Goal: Information Seeking & Learning: Learn about a topic

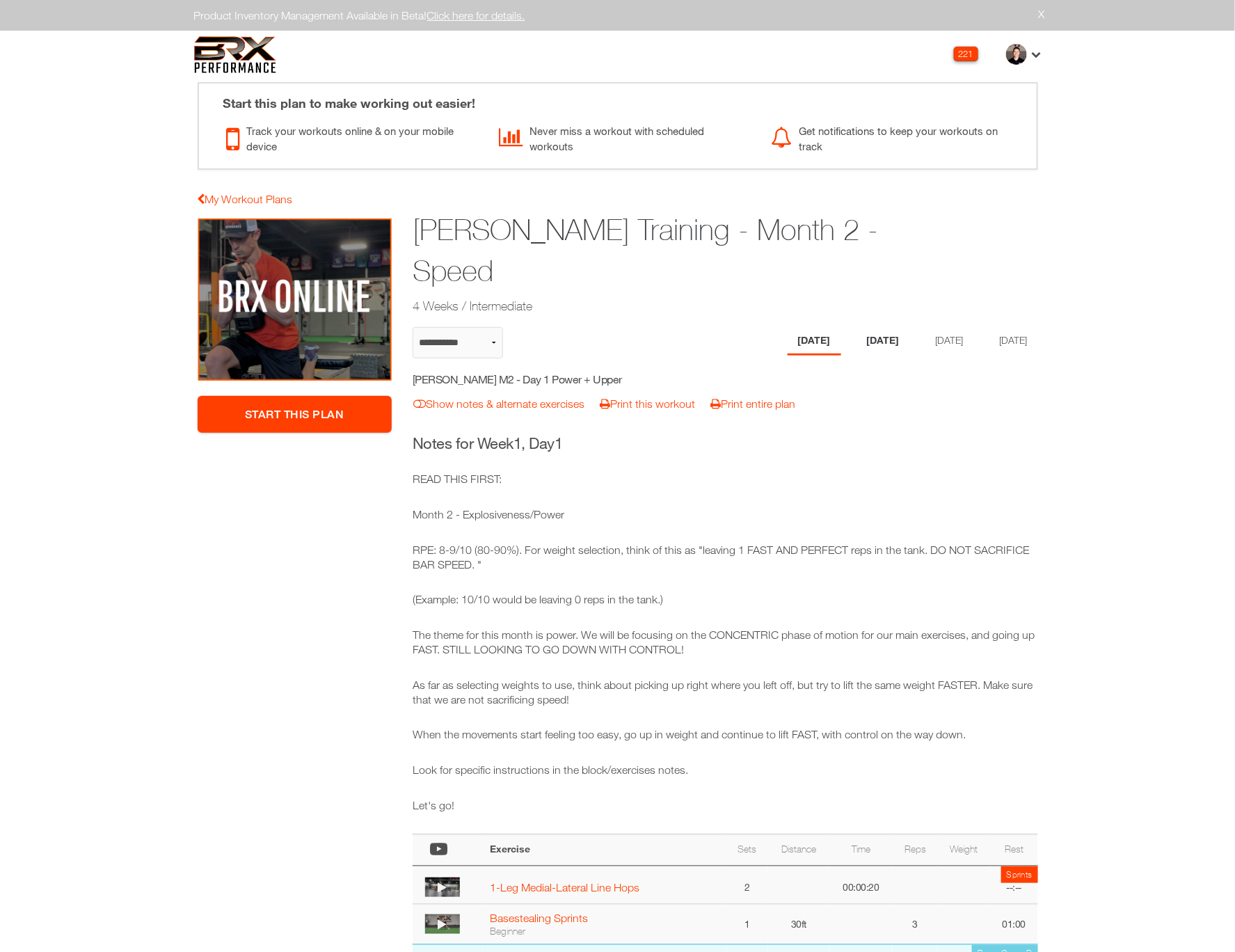
click at [881, 333] on li "[DATE]" at bounding box center [883, 341] width 54 height 28
click at [928, 334] on li "[DATE]" at bounding box center [947, 341] width 54 height 28
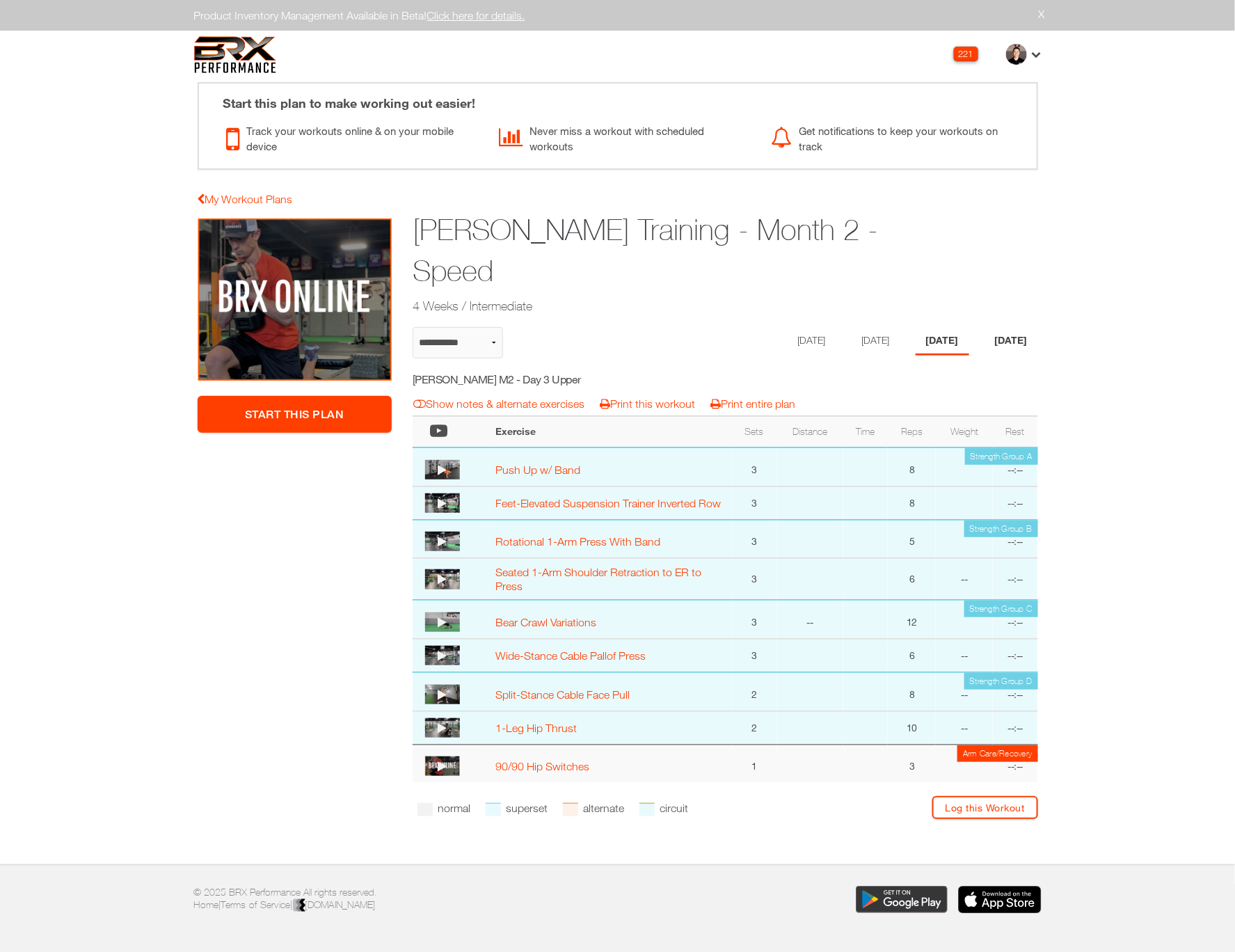
click at [1008, 330] on li "[DATE]" at bounding box center [1011, 341] width 54 height 28
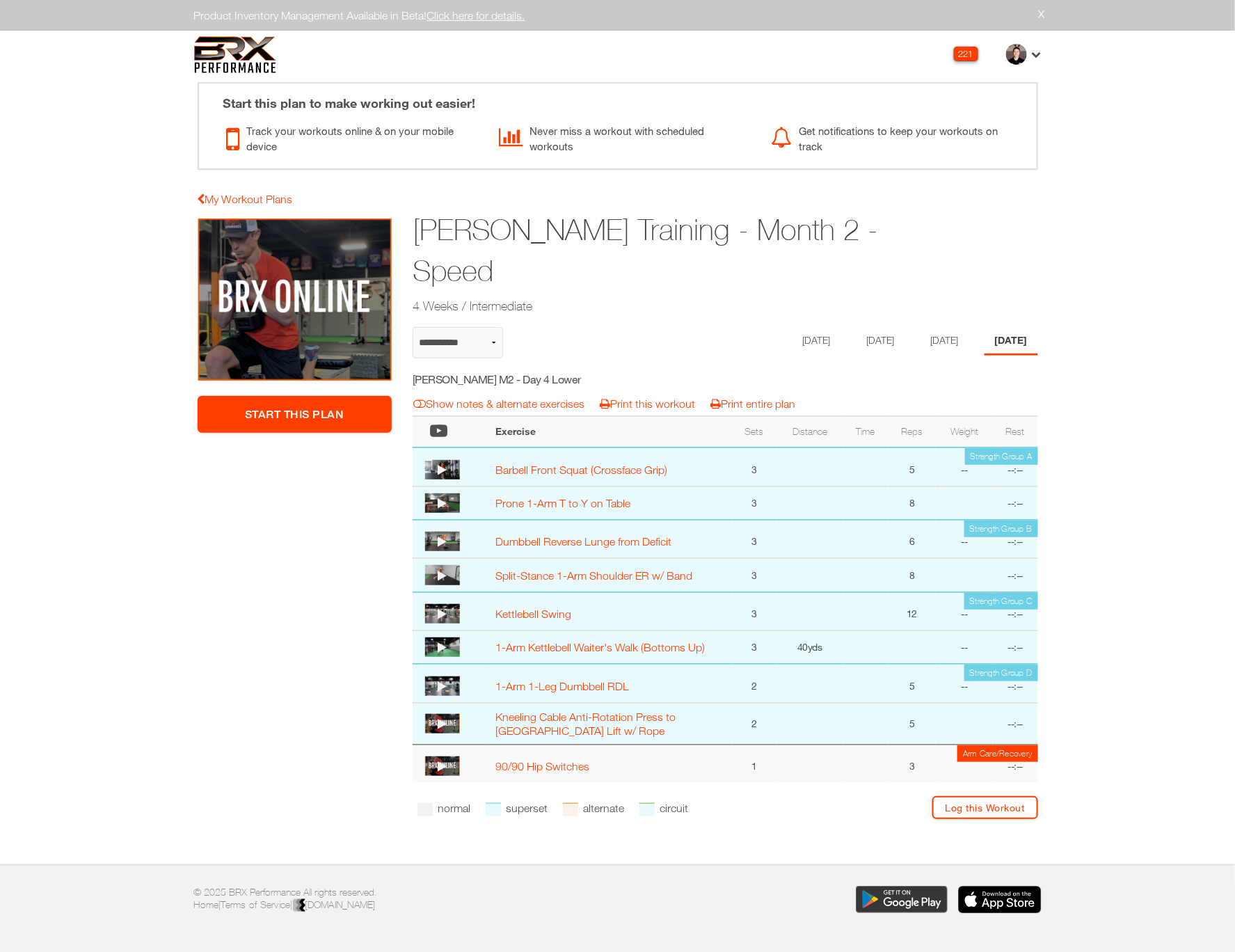
select select "**********"
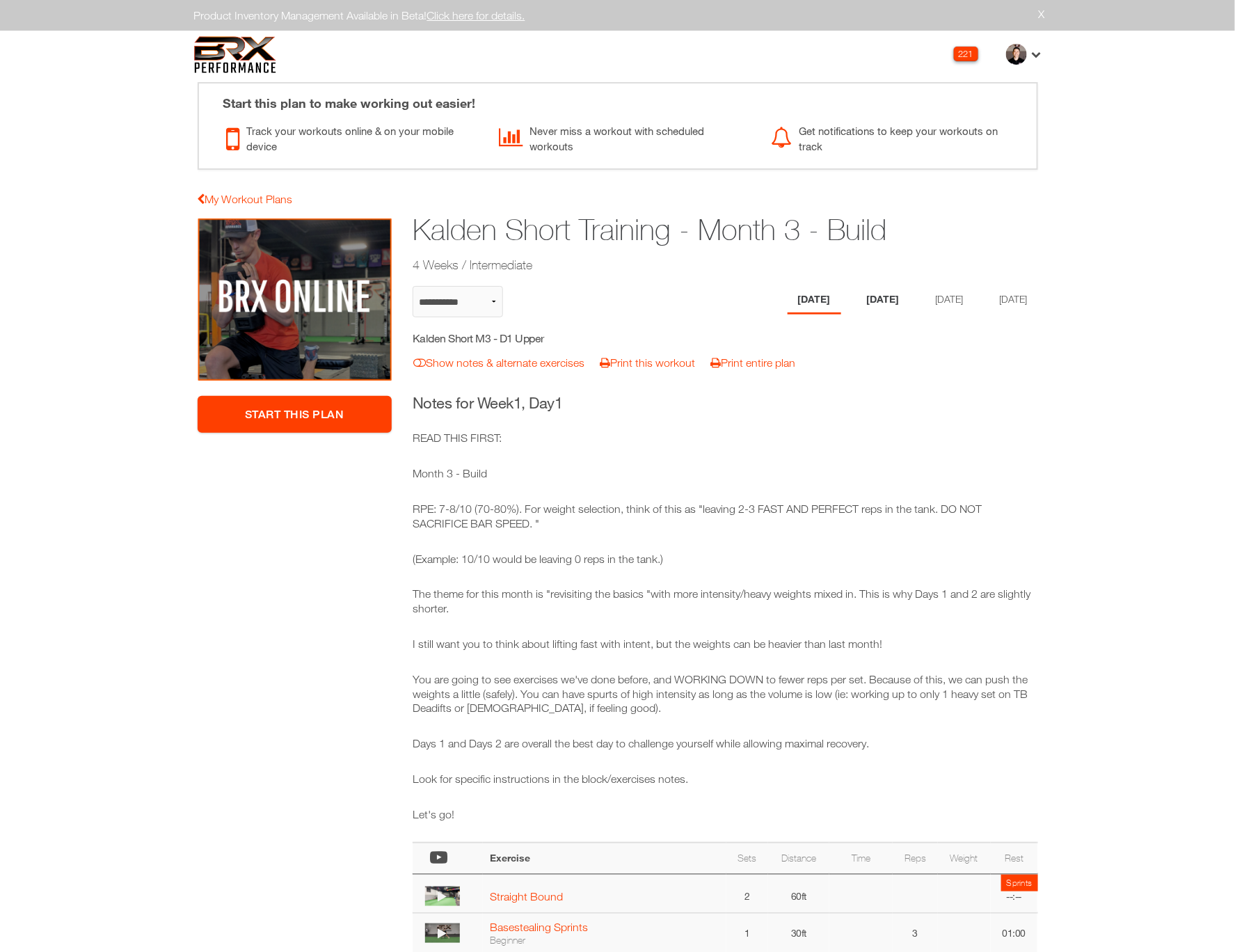
click at [884, 296] on li "[DATE]" at bounding box center [883, 300] width 54 height 28
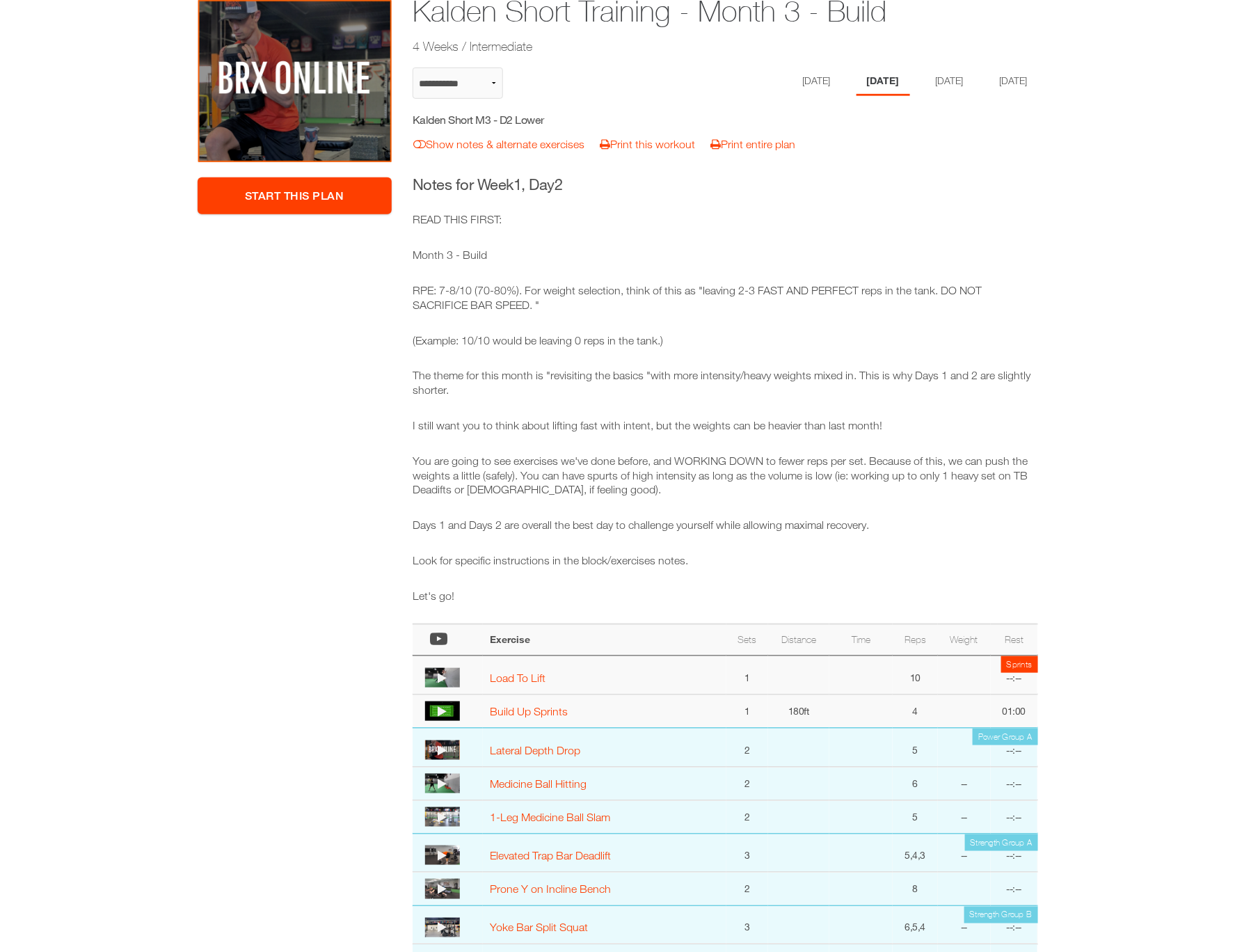
scroll to position [174, 0]
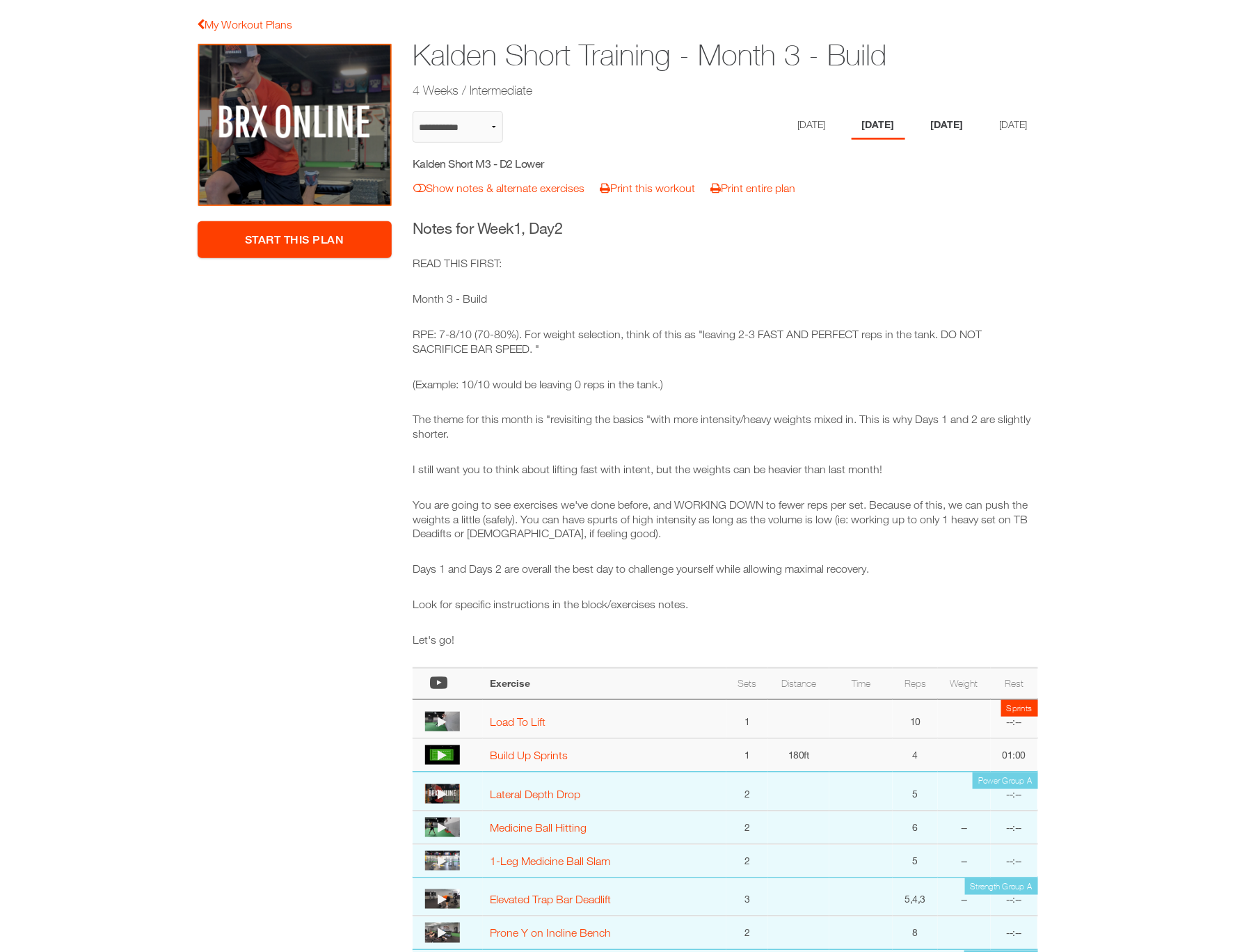
click at [953, 128] on li "[DATE]" at bounding box center [947, 125] width 54 height 28
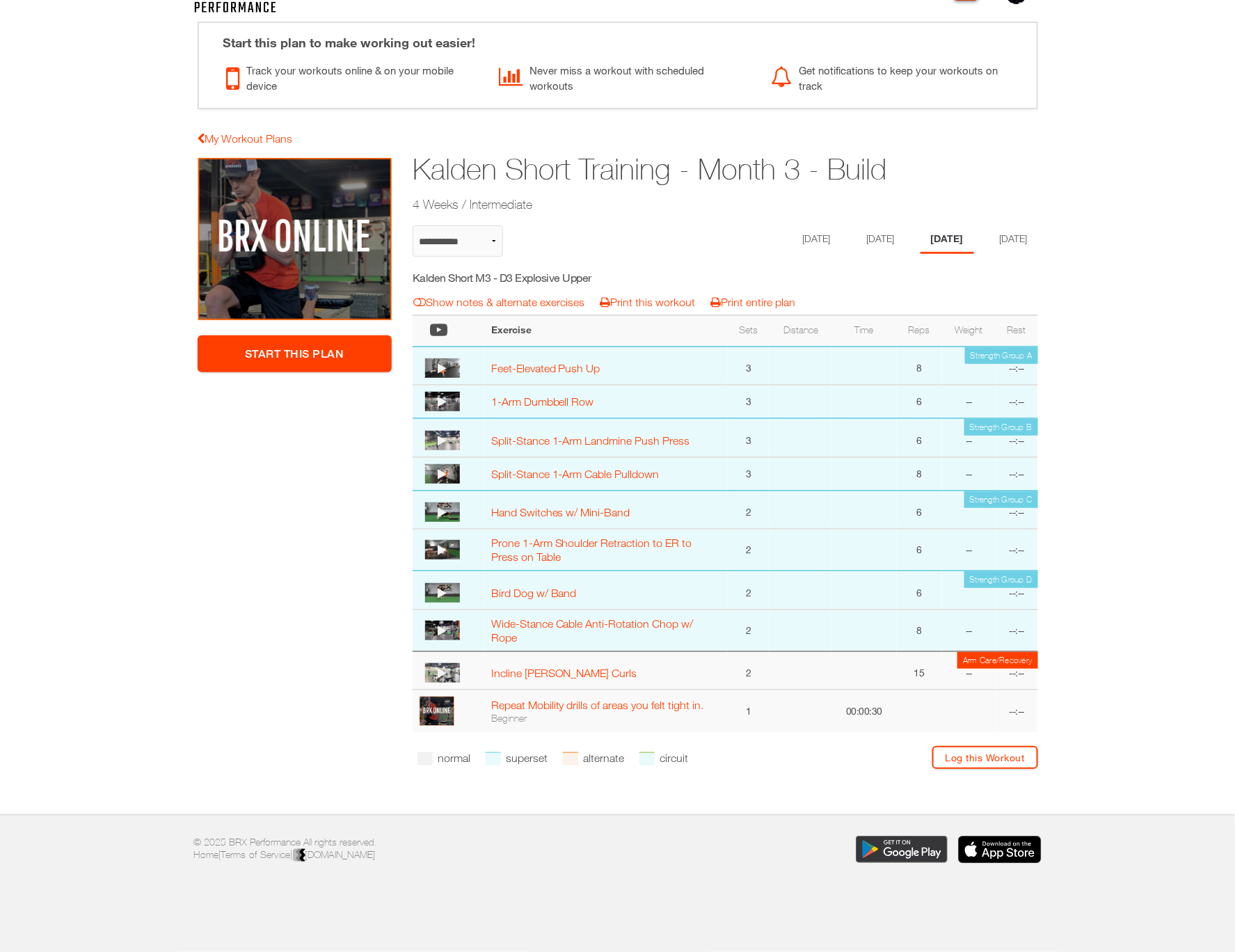
scroll to position [51, 0]
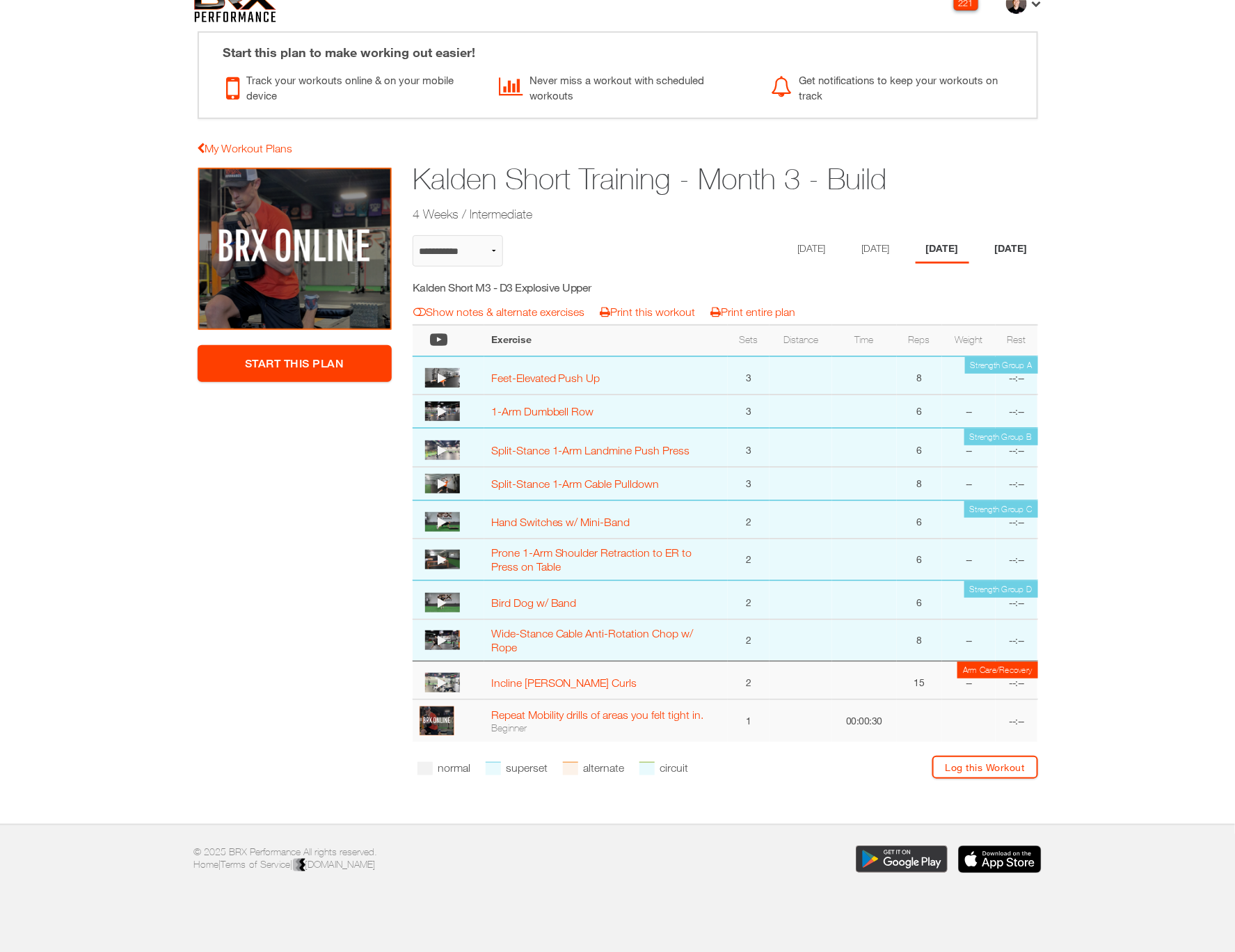
click at [1004, 246] on li "[DATE]" at bounding box center [1011, 249] width 54 height 28
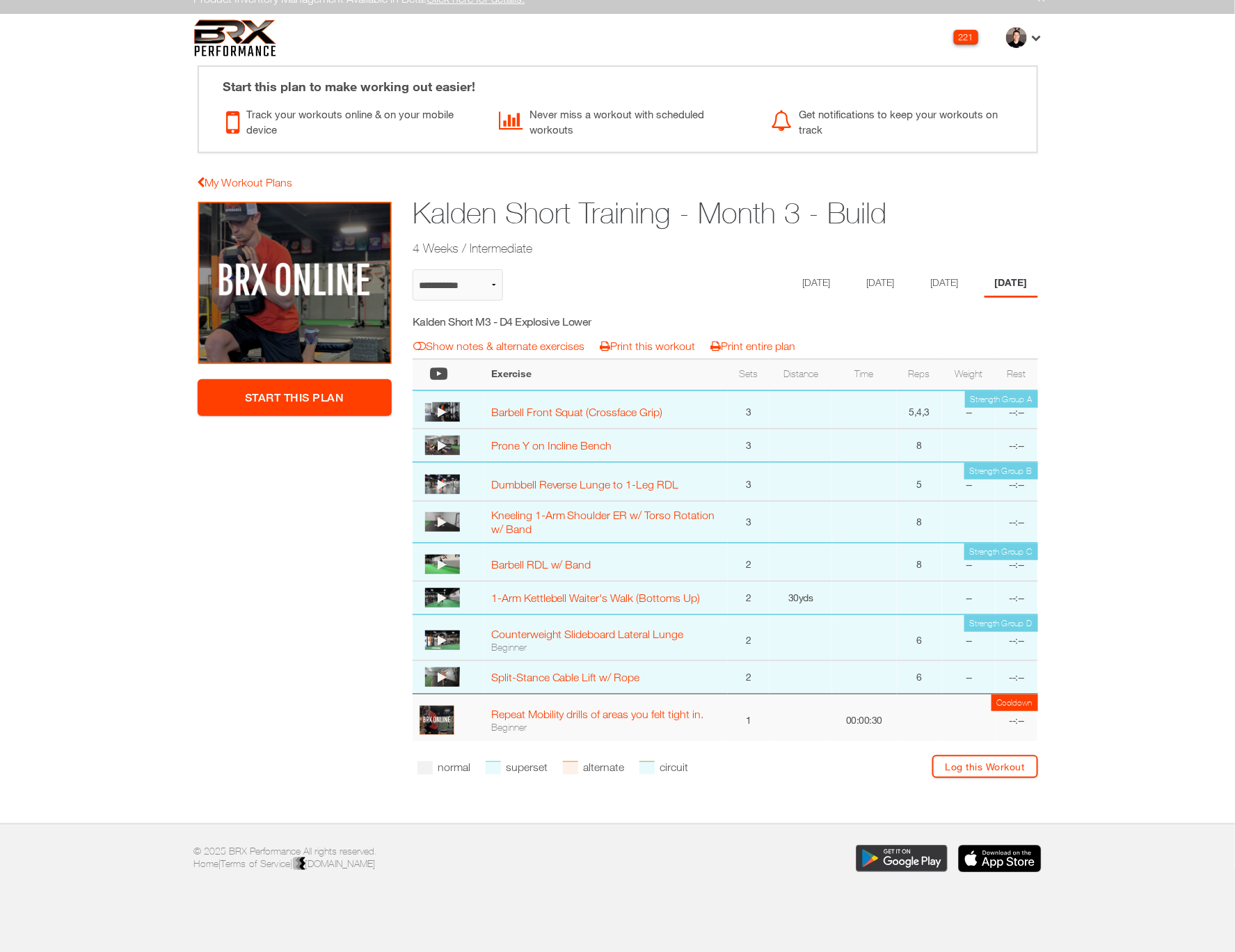
select select "**********"
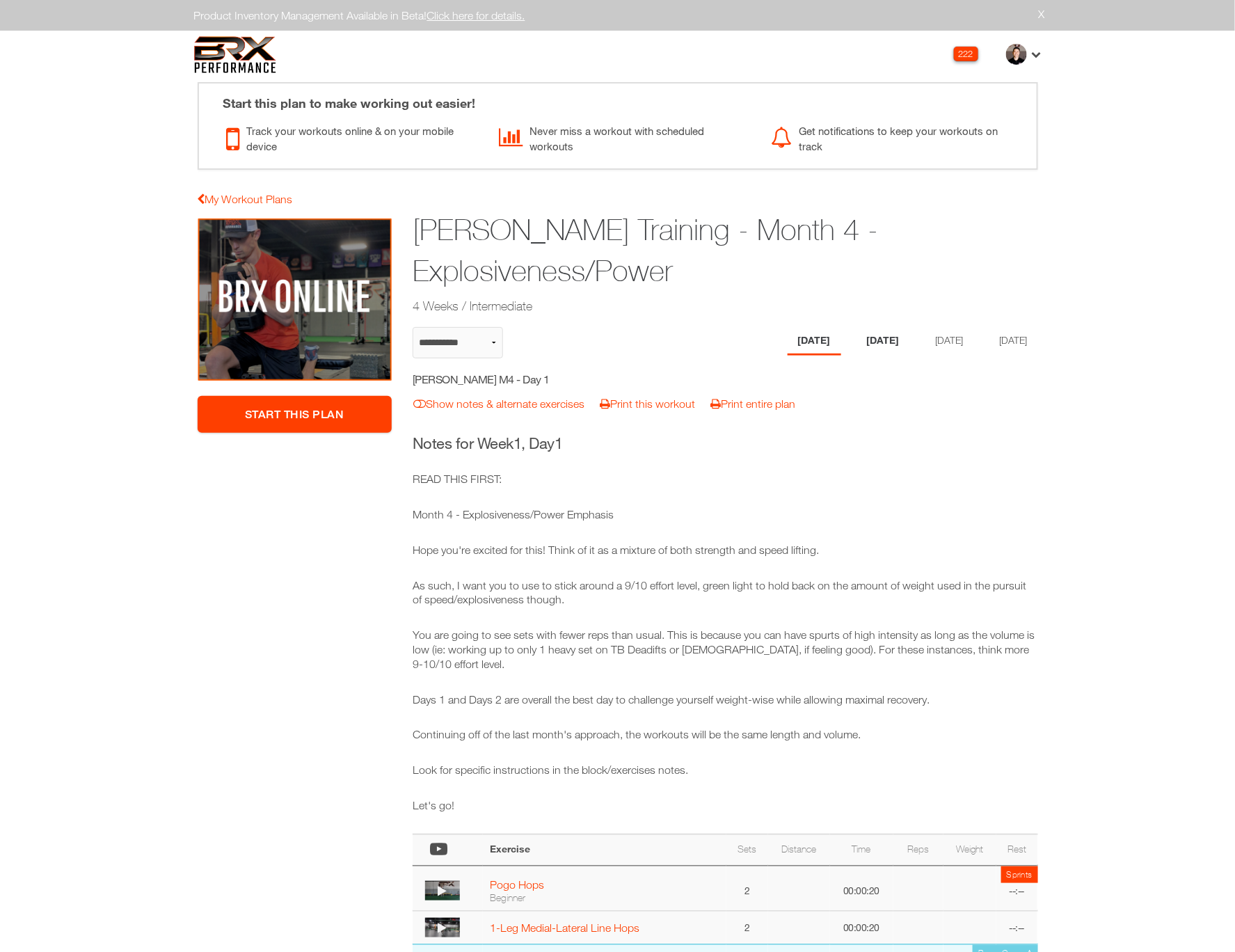
click at [874, 338] on li "[DATE]" at bounding box center [883, 341] width 54 height 28
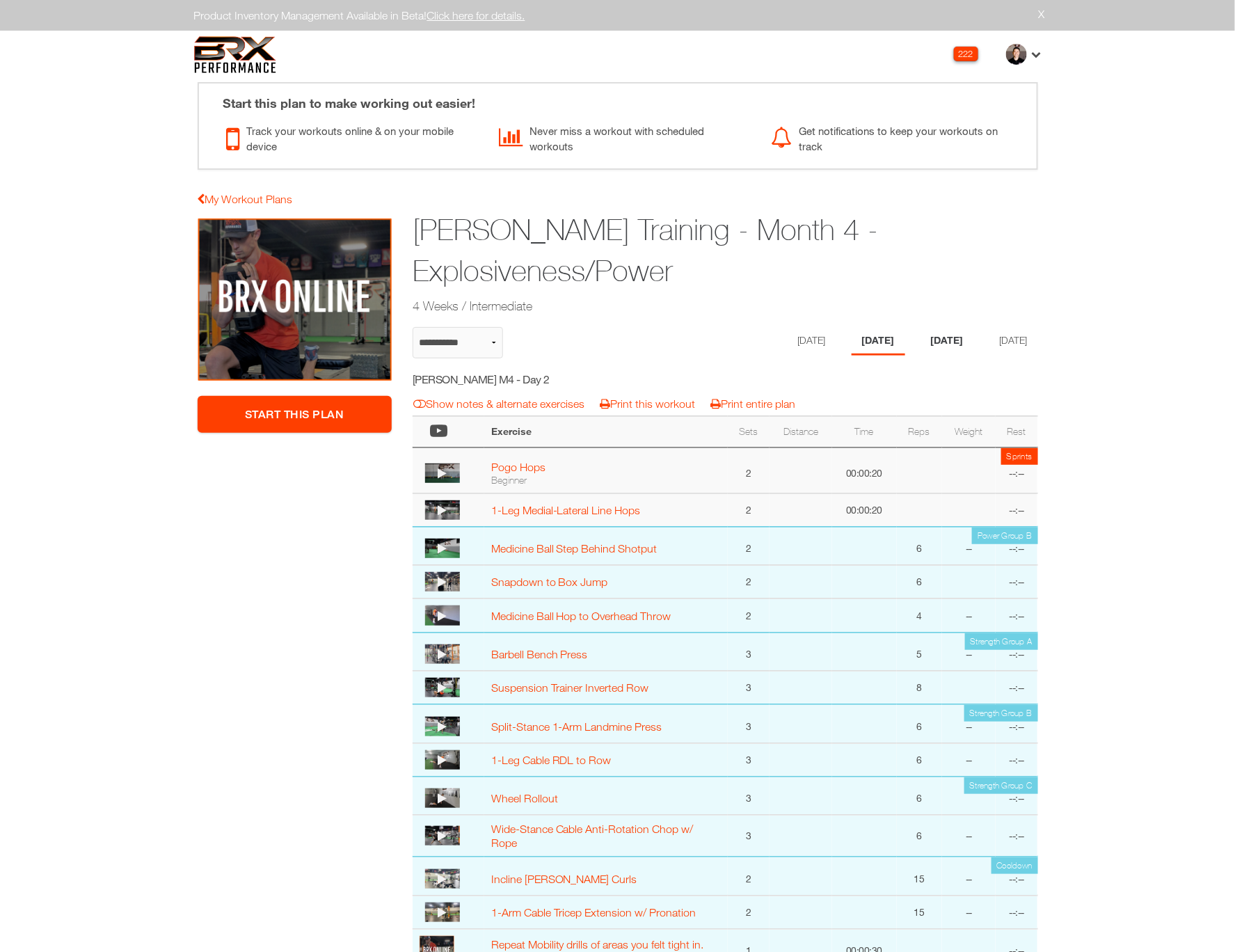
click at [928, 335] on li "[DATE]" at bounding box center [947, 341] width 54 height 28
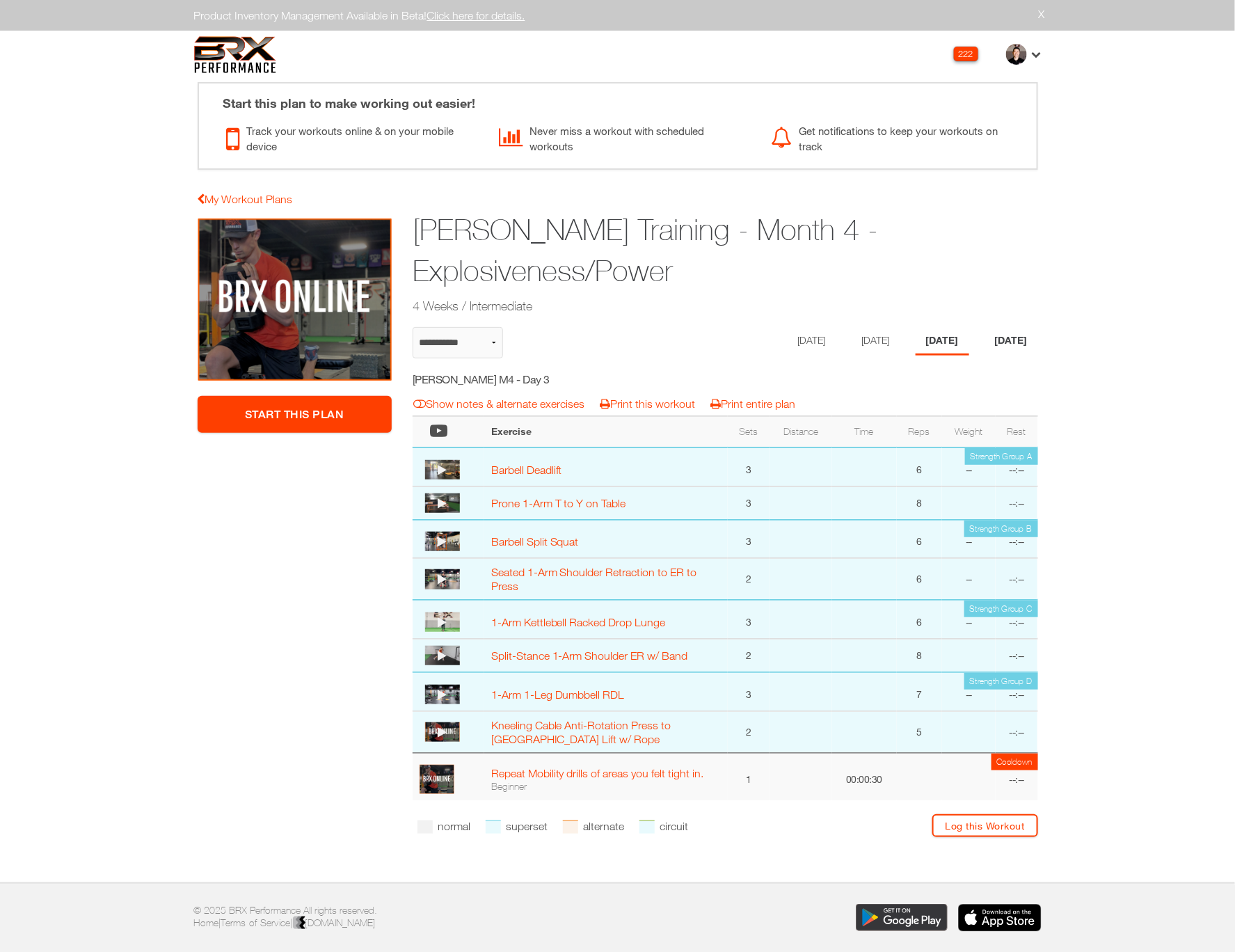
click at [995, 334] on li "[DATE]" at bounding box center [1011, 341] width 54 height 28
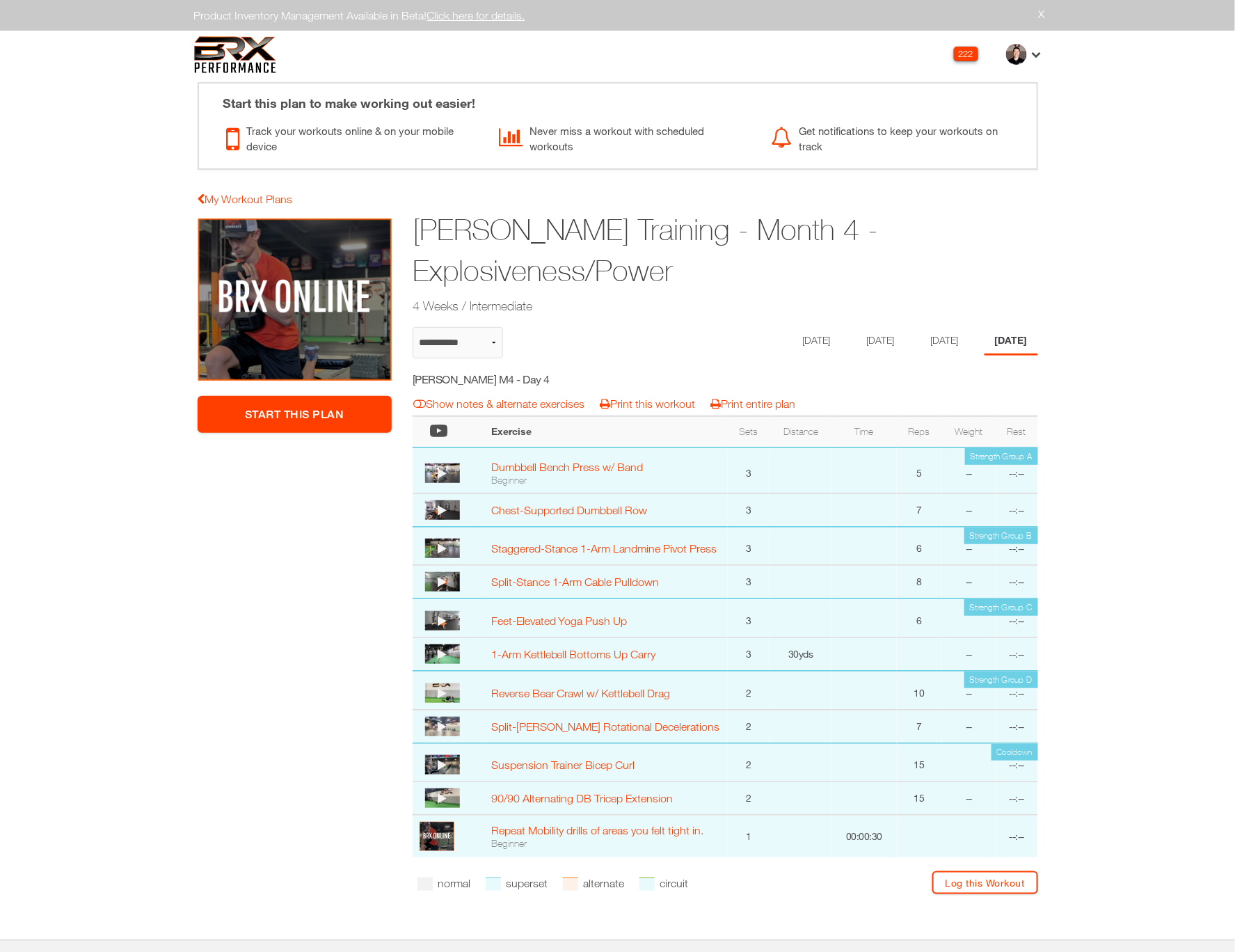
select select "**********"
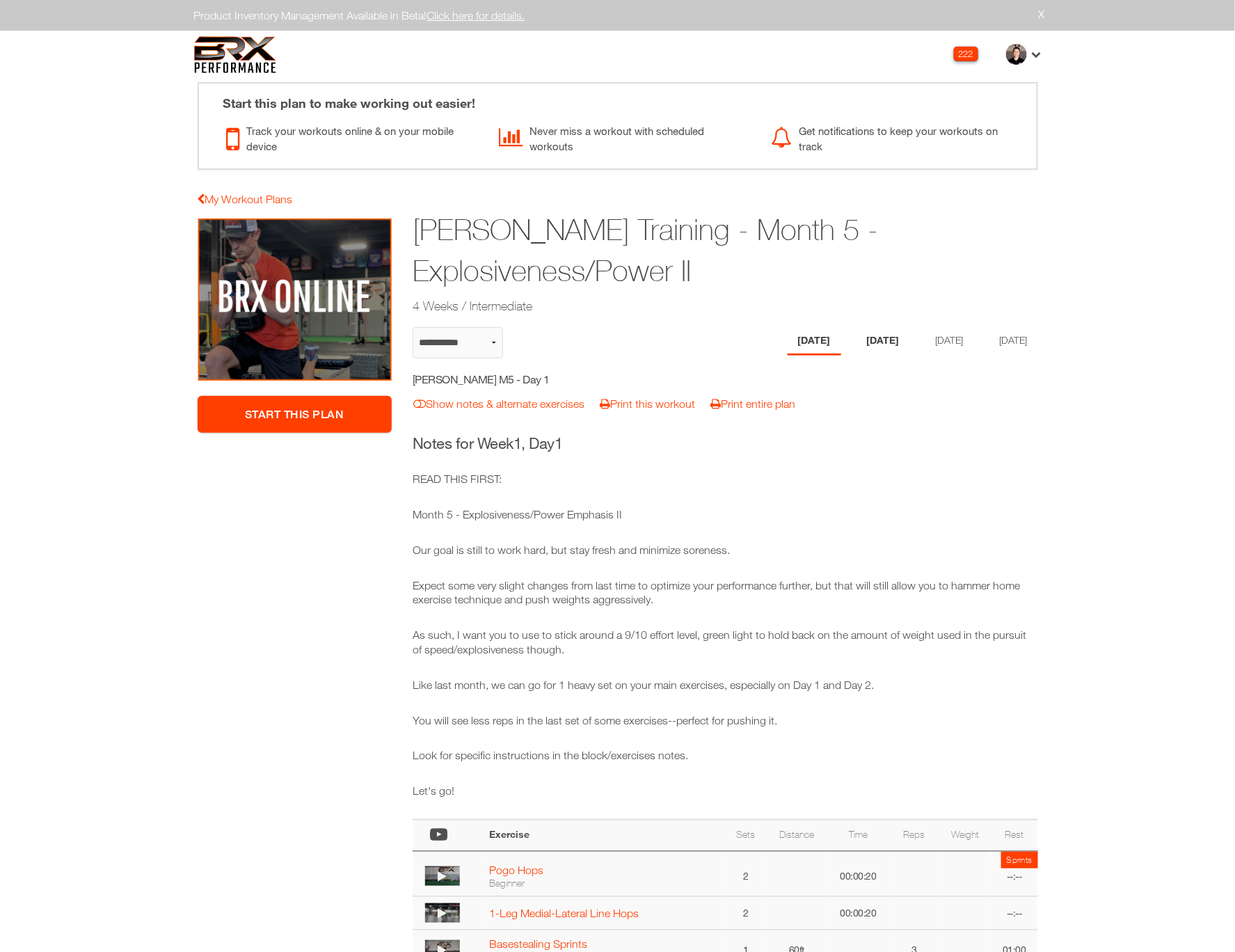
click at [875, 333] on li "[DATE]" at bounding box center [883, 341] width 54 height 28
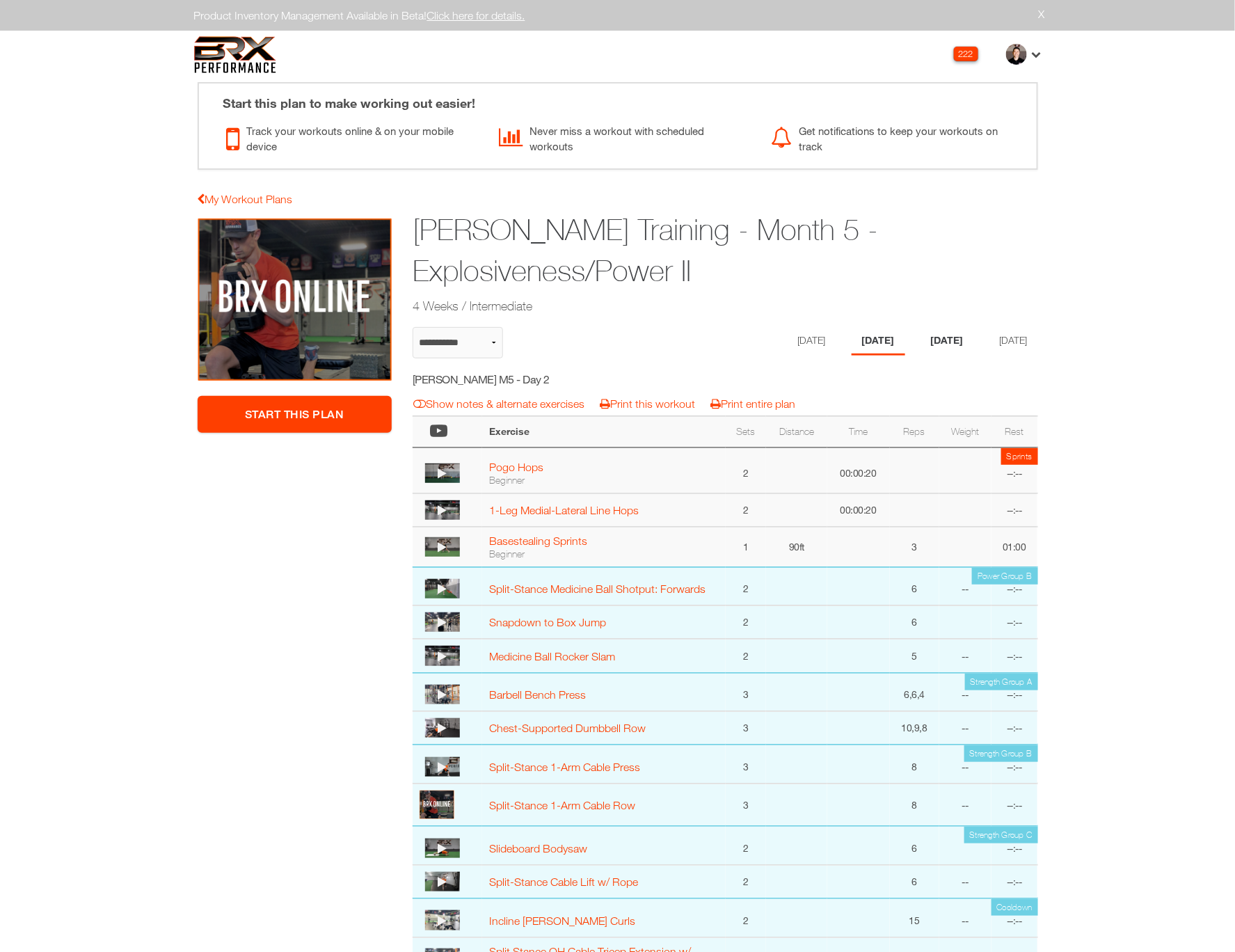
click at [945, 342] on li "[DATE]" at bounding box center [947, 341] width 54 height 28
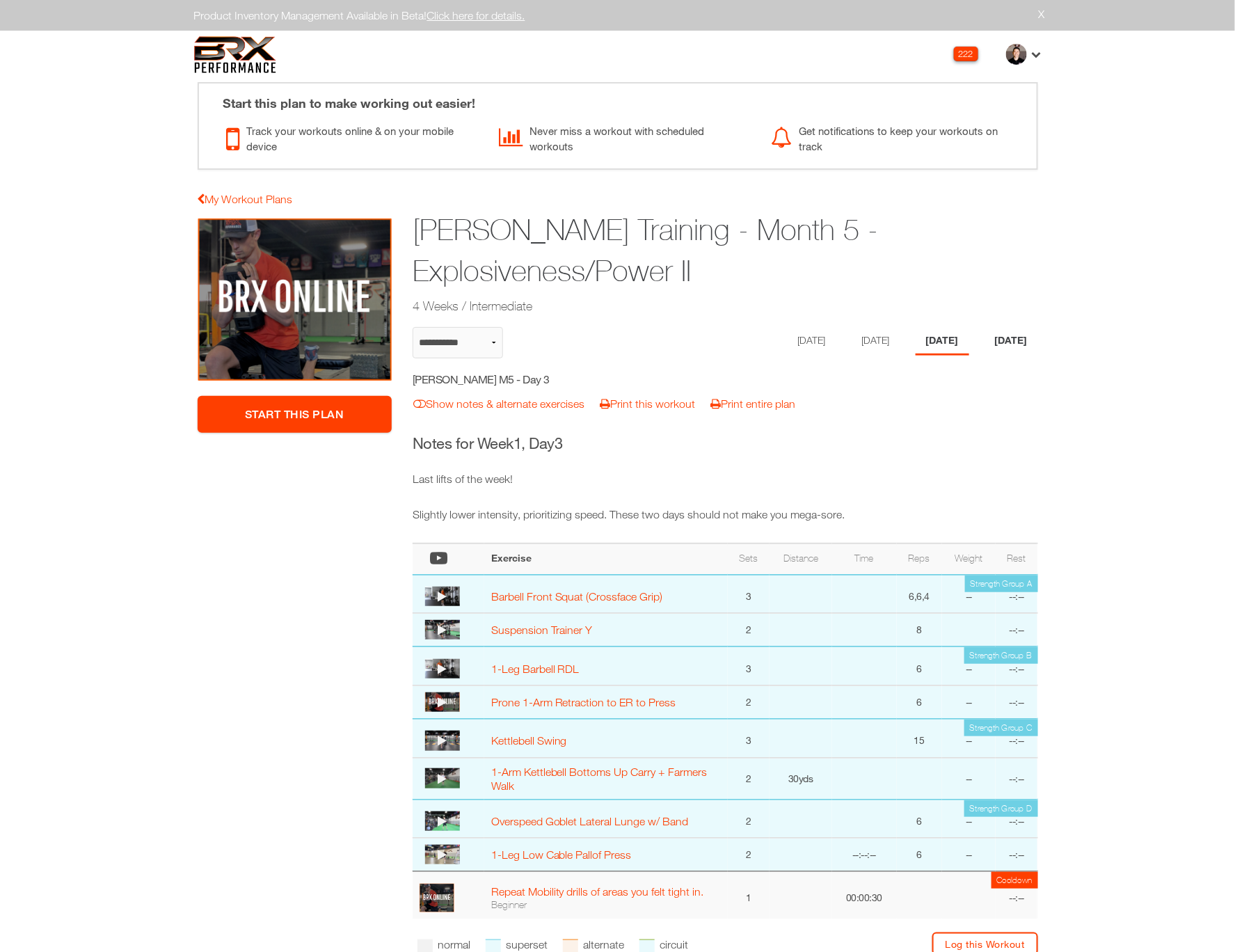
click at [1004, 339] on li "[DATE]" at bounding box center [1011, 341] width 54 height 28
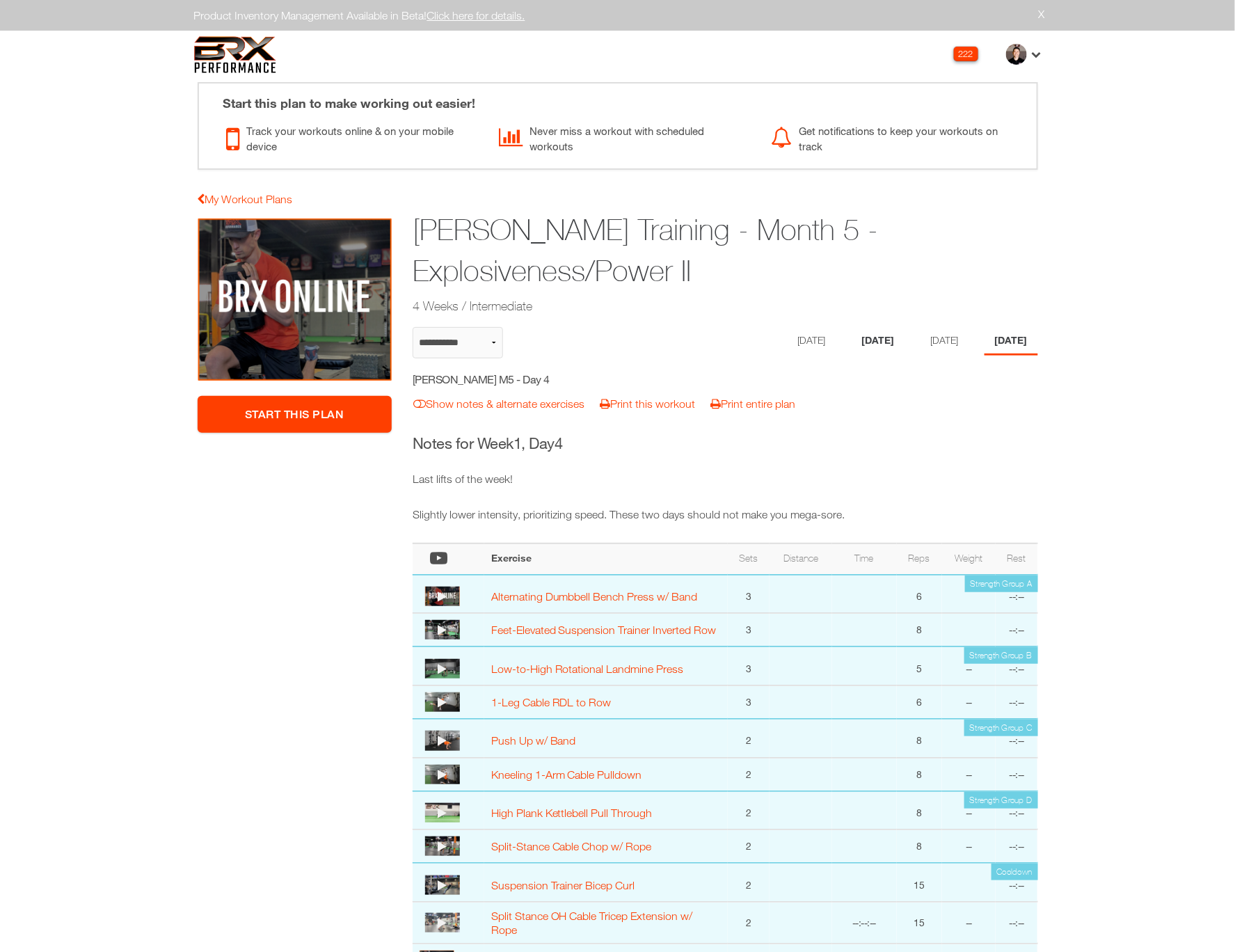
click at [871, 342] on li "[DATE]" at bounding box center [878, 341] width 54 height 28
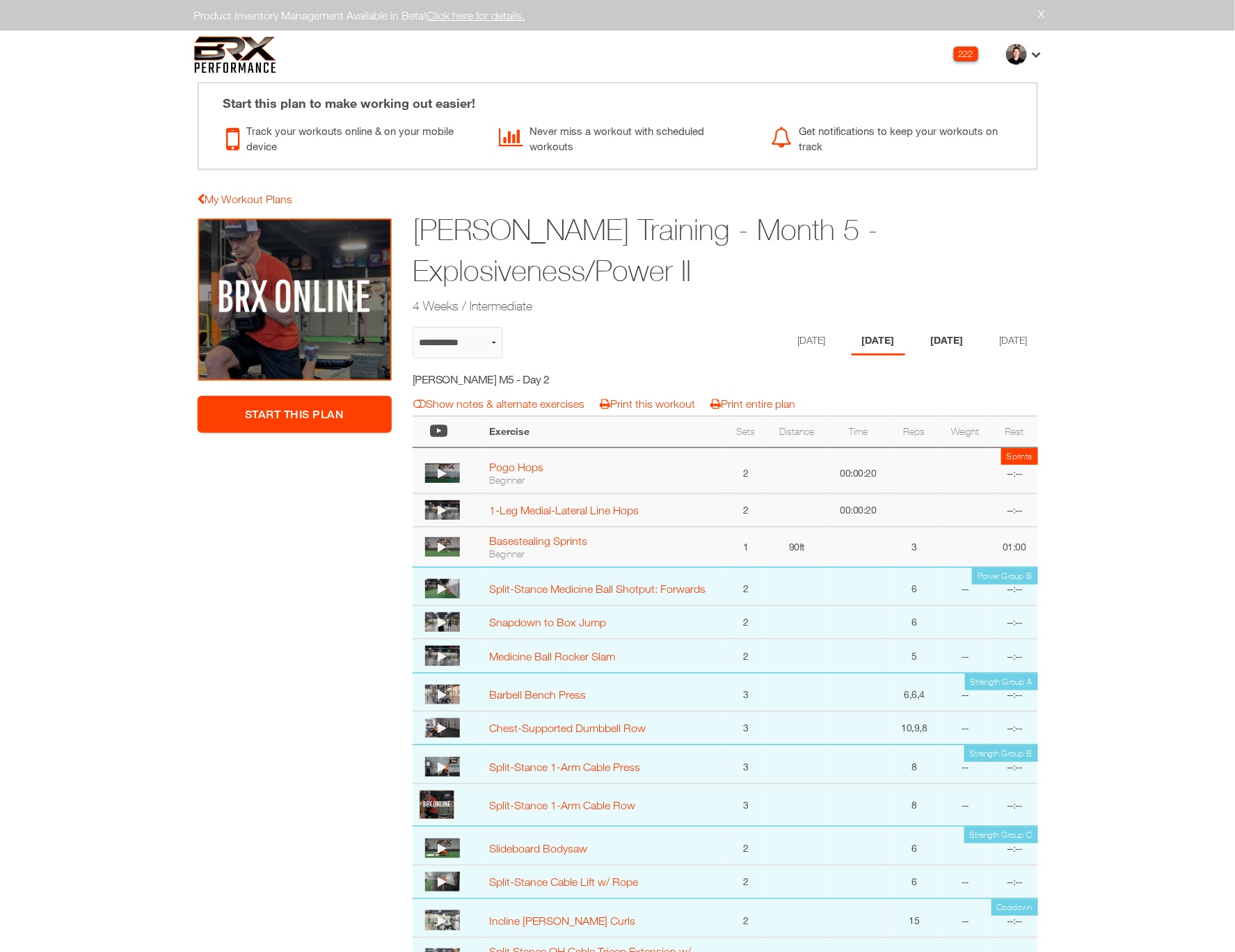
click at [942, 336] on li "[DATE]" at bounding box center [947, 341] width 54 height 28
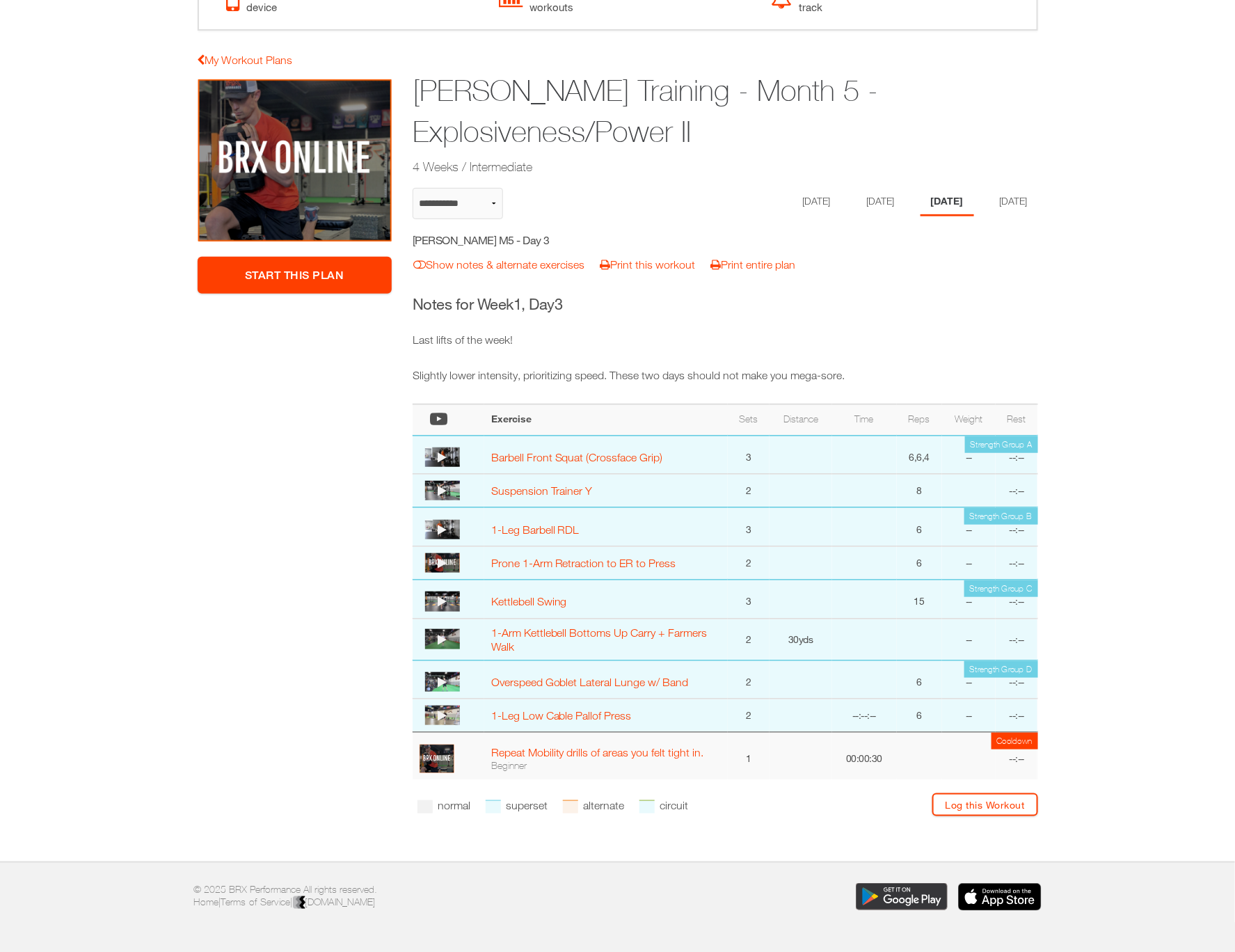
scroll to position [139, 0]
click at [808, 198] on li "[DATE]" at bounding box center [814, 201] width 54 height 28
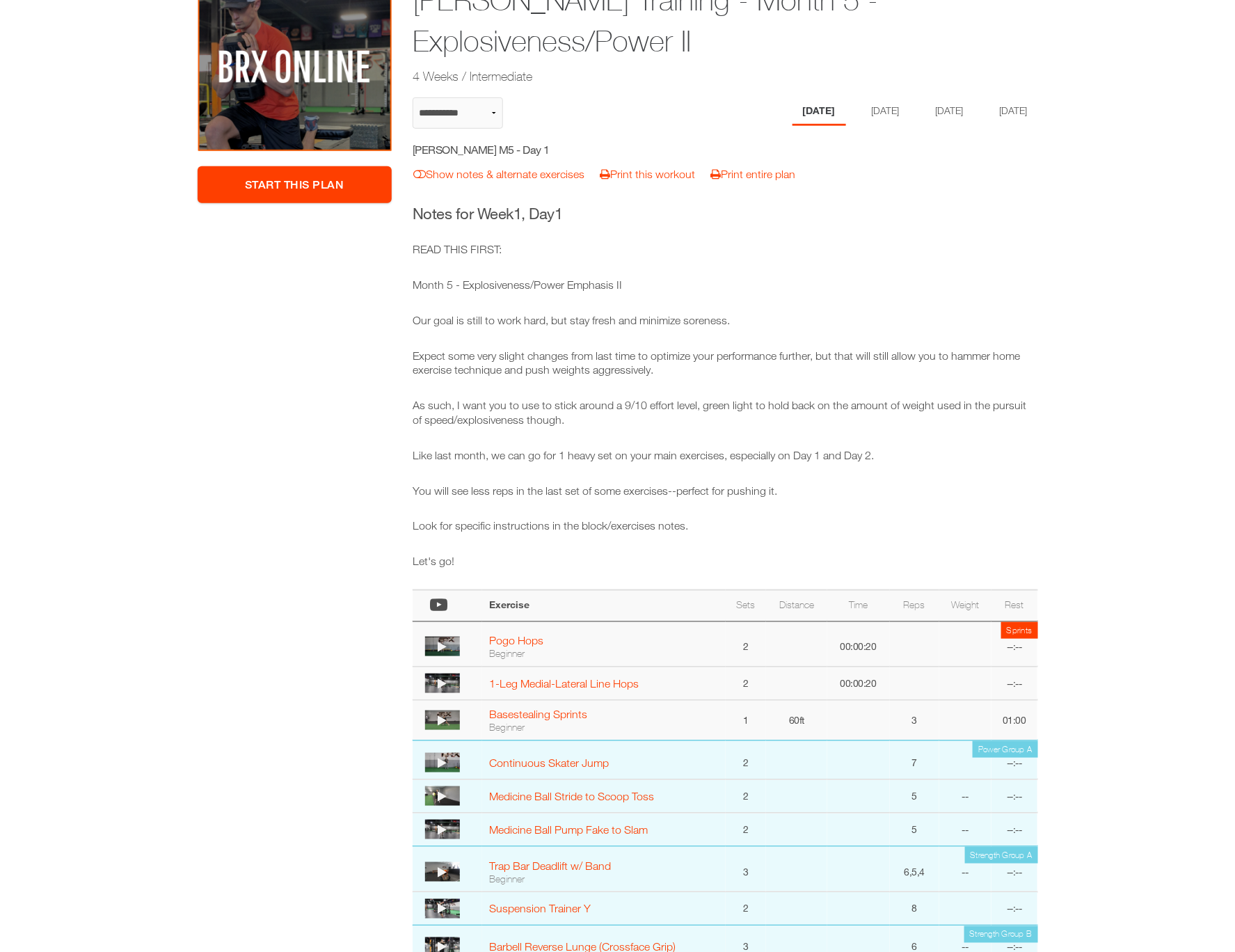
scroll to position [0, 0]
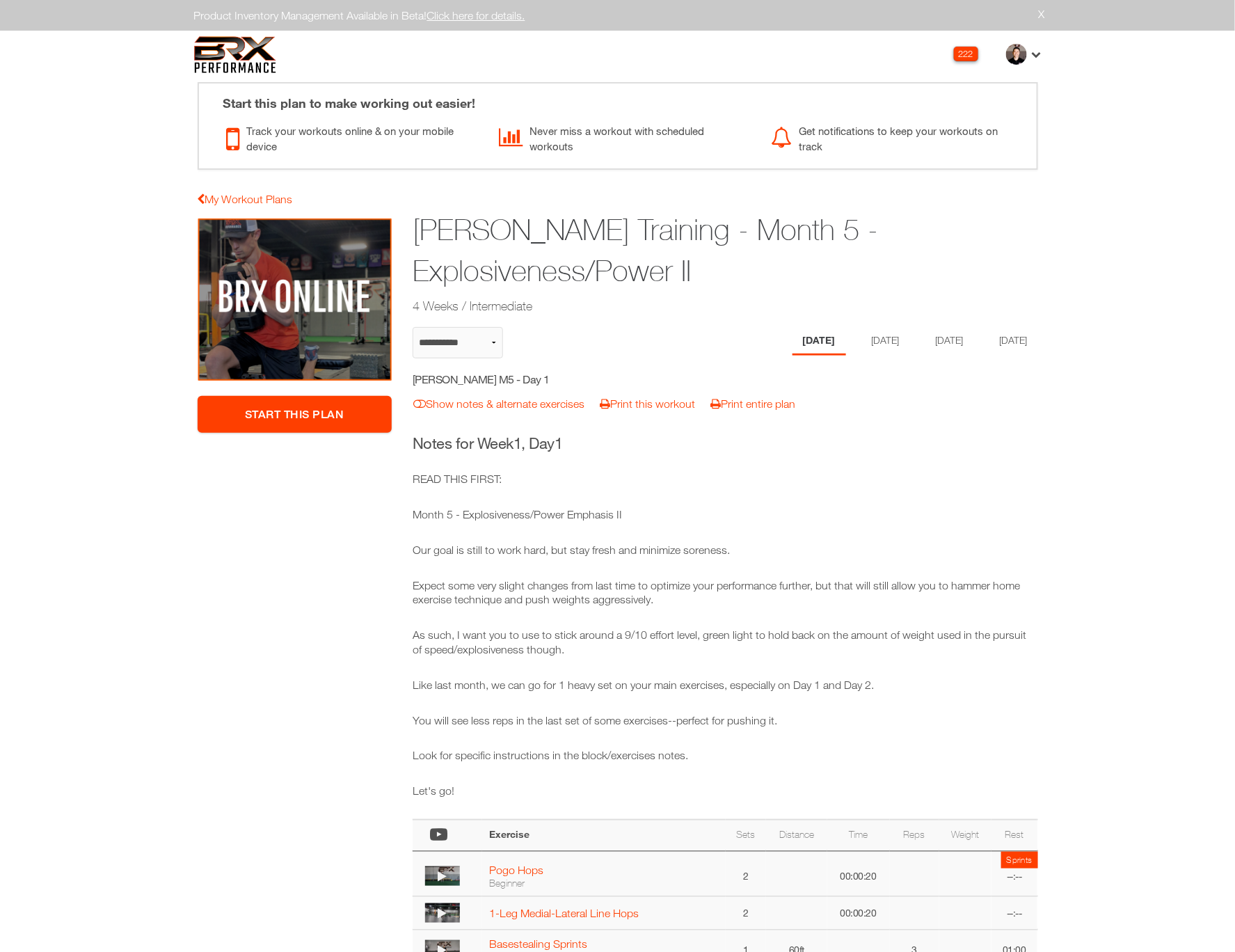
select select "**********"
